Goal: Check status: Check status

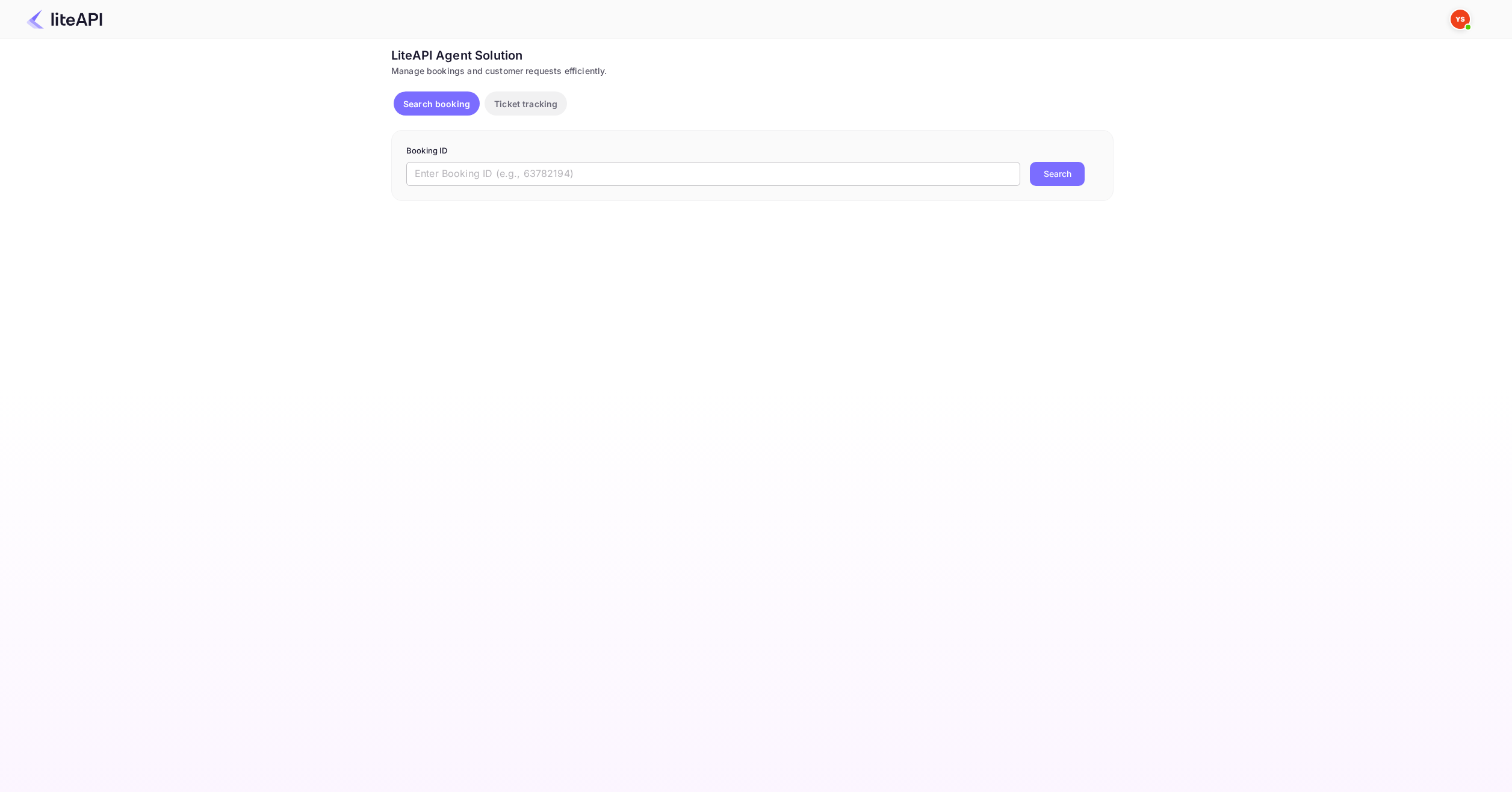
click at [571, 167] on input "text" at bounding box center [713, 174] width 614 height 24
paste input "8798648"
type input "8798648"
click at [1062, 174] on button "Search" at bounding box center [1057, 174] width 55 height 24
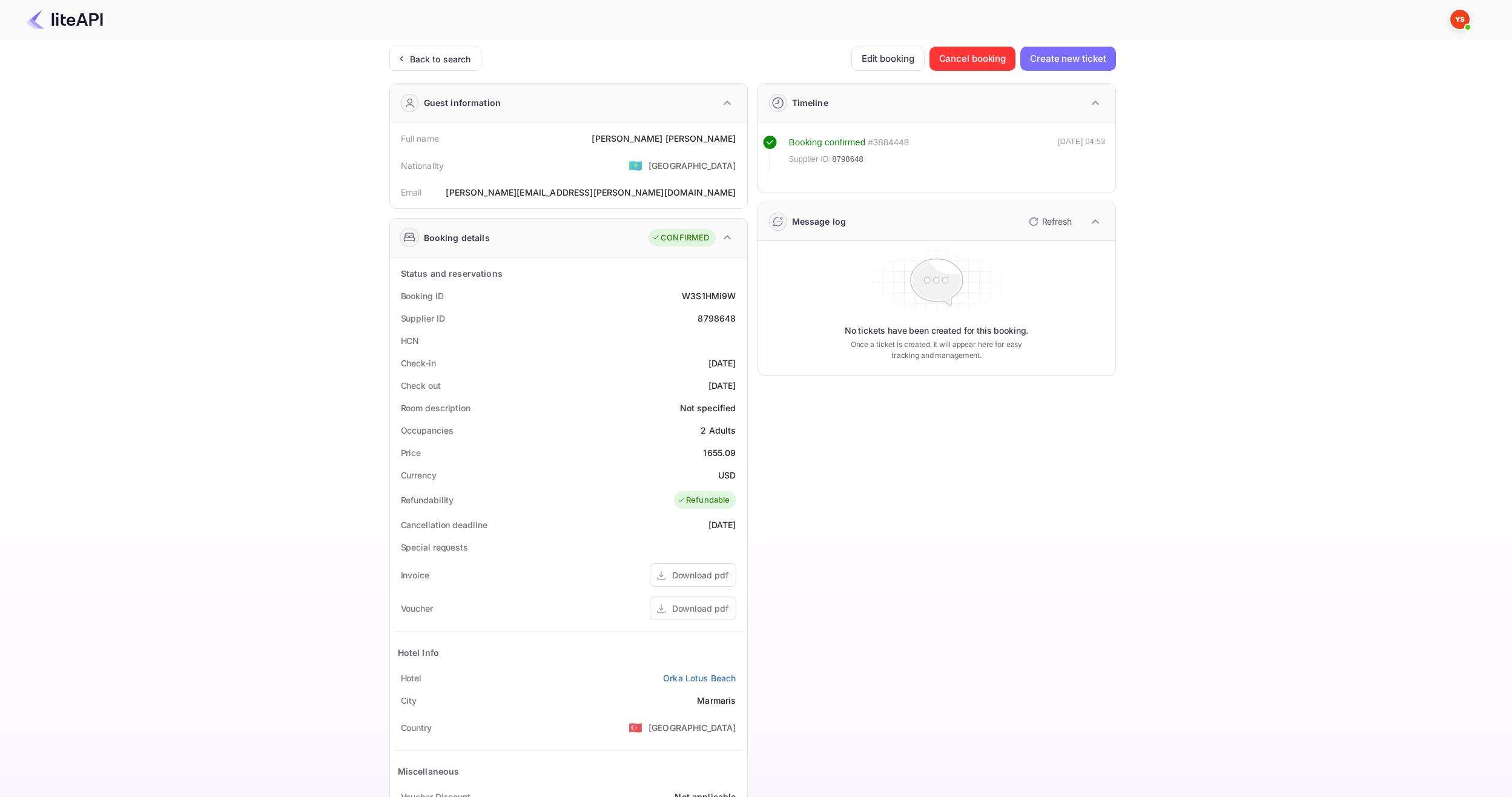
click at [141, 558] on div "Ticket Affiliate URL https://www.nuitee.com/ Business partner name Nuitee Trave…" at bounding box center [752, 457] width 1476 height 820
click at [127, 383] on div "Ticket Affiliate URL https://www.nuitee.com/ Business partner name Nuitee Trave…" at bounding box center [752, 457] width 1476 height 820
drag, startPoint x: 669, startPoint y: 143, endPoint x: 734, endPoint y: 143, distance: 65.0
click at [734, 143] on div "Full name Oleg Kuznetsov" at bounding box center [569, 138] width 348 height 22
copy div "Oleg Kuznetsov"
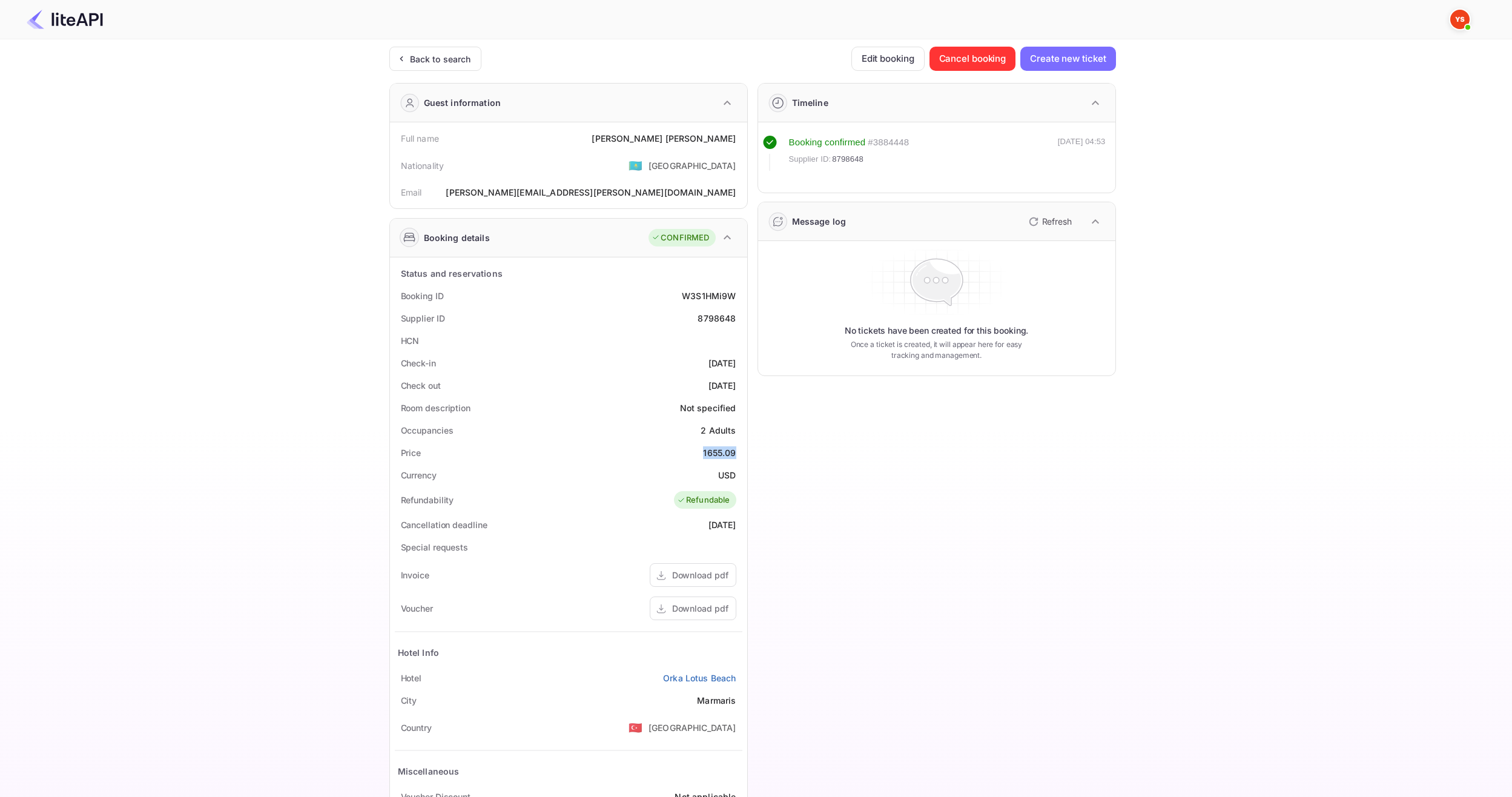
drag, startPoint x: 705, startPoint y: 452, endPoint x: 736, endPoint y: 453, distance: 31.0
click at [736, 453] on div "Price 1655.09" at bounding box center [569, 452] width 348 height 22
copy div "1655.09"
click at [728, 465] on div "Currency USD" at bounding box center [569, 475] width 348 height 22
click at [727, 466] on div "Currency USD" at bounding box center [569, 475] width 348 height 22
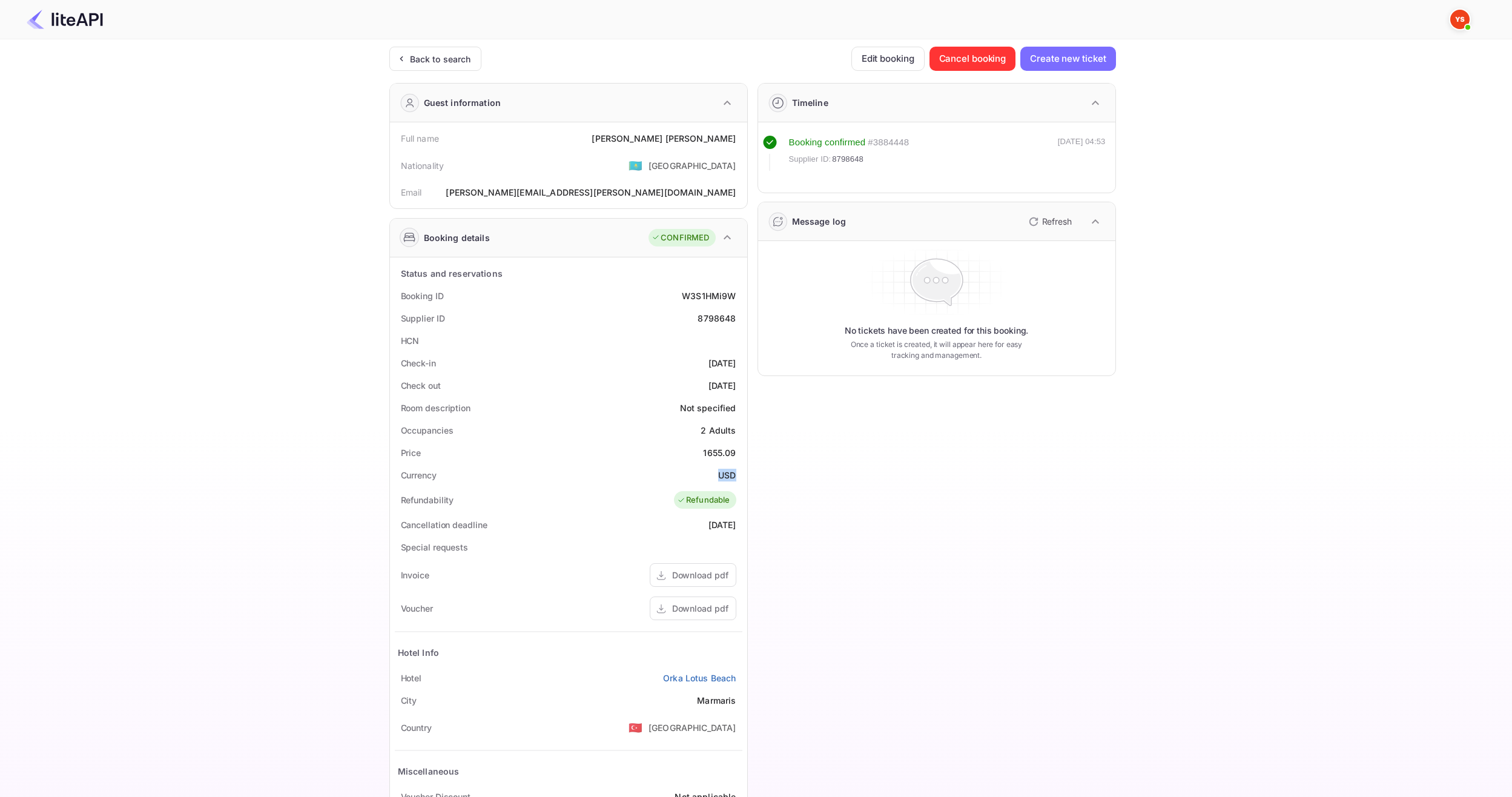
copy div "USD"
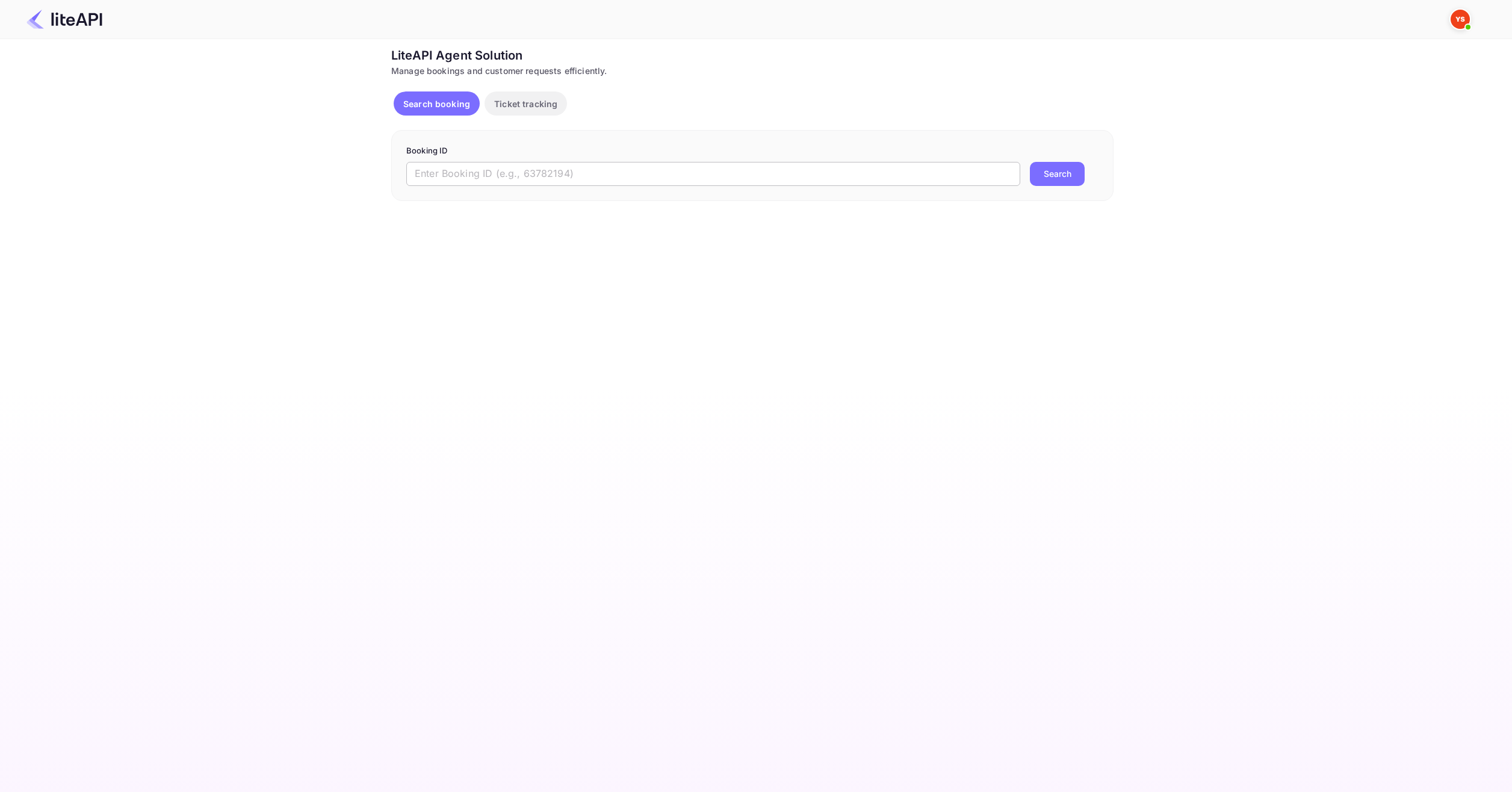
click at [529, 178] on input "text" at bounding box center [713, 174] width 614 height 24
paste input "8988862"
type input "8988862"
click at [1036, 168] on button "Search" at bounding box center [1057, 174] width 55 height 24
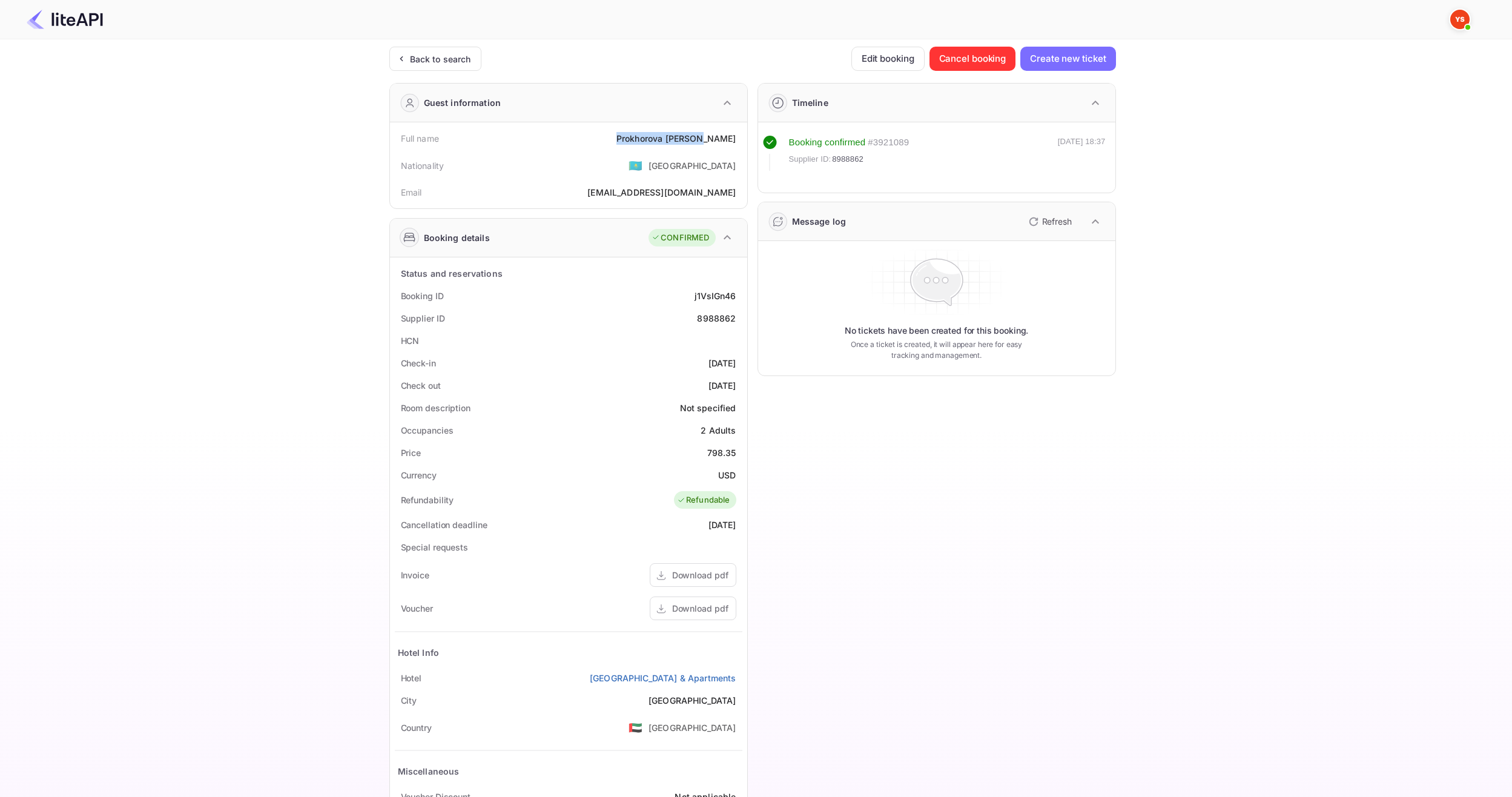
drag, startPoint x: 654, startPoint y: 134, endPoint x: 736, endPoint y: 147, distance: 83.0
click at [736, 147] on div "Full name [PERSON_NAME]" at bounding box center [569, 138] width 348 height 22
copy div "[PERSON_NAME]"
drag, startPoint x: 705, startPoint y: 453, endPoint x: 738, endPoint y: 454, distance: 33.0
click at [738, 454] on div "Price 798.35" at bounding box center [569, 452] width 348 height 22
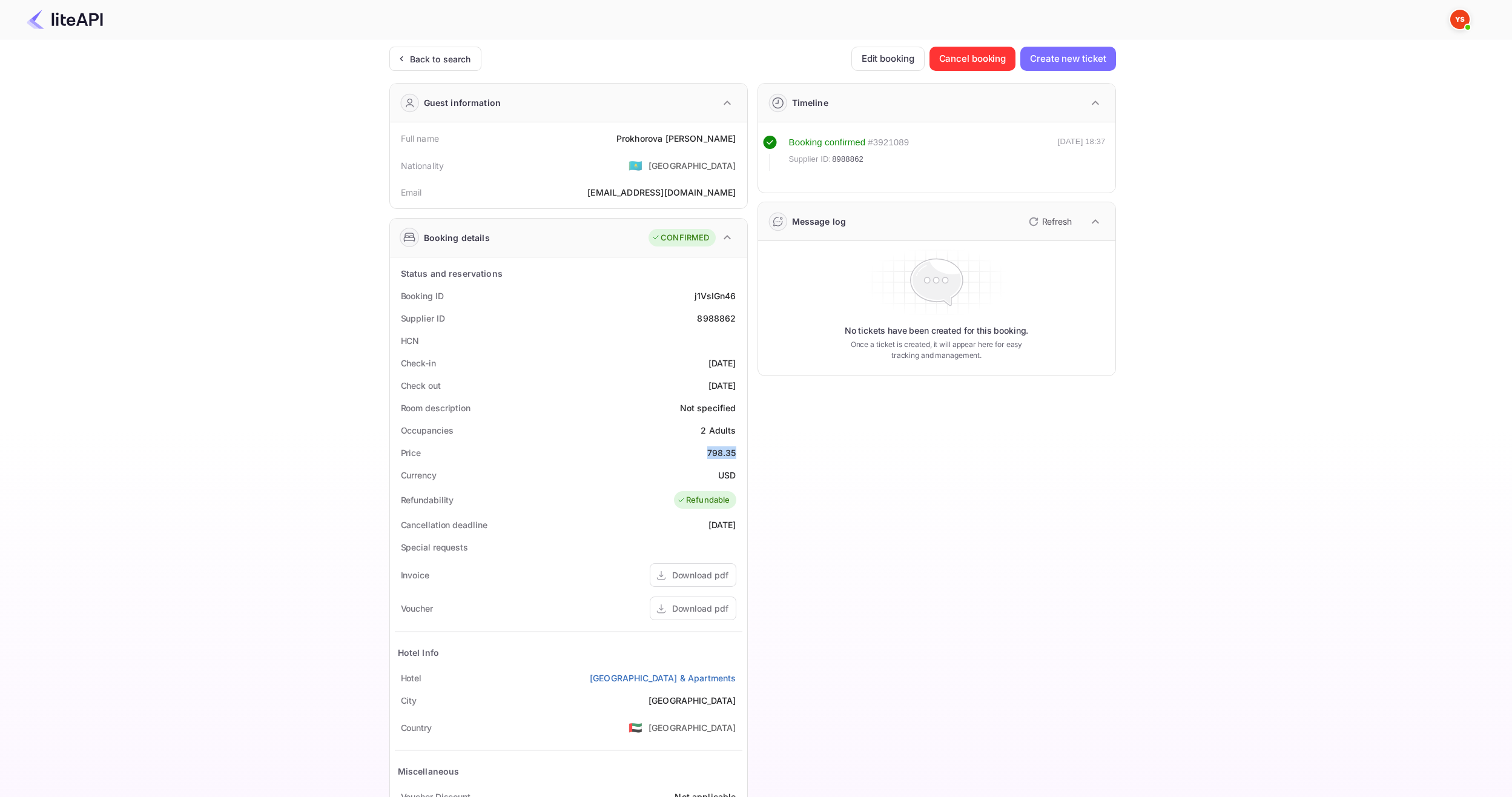
copy div "798.35"
click at [729, 474] on div "USD" at bounding box center [727, 476] width 17 height 13
click at [730, 474] on div "USD" at bounding box center [727, 476] width 17 height 13
